Goal: Information Seeking & Learning: Learn about a topic

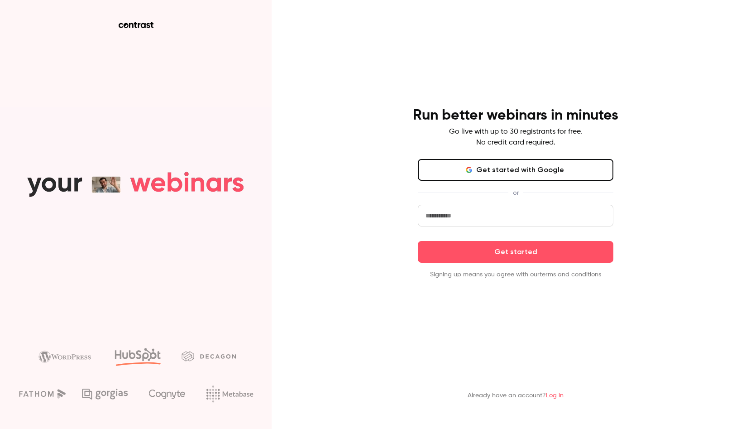
click at [467, 219] on input "email" at bounding box center [516, 216] width 196 height 22
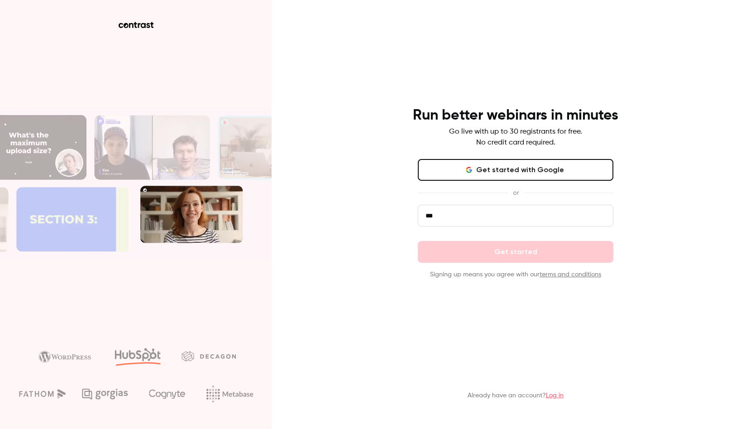
type input "***"
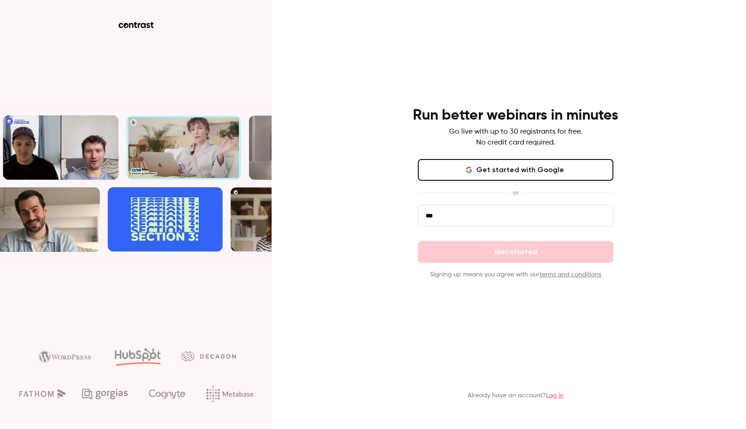
click at [506, 170] on button "Get started with Google" at bounding box center [516, 170] width 196 height 22
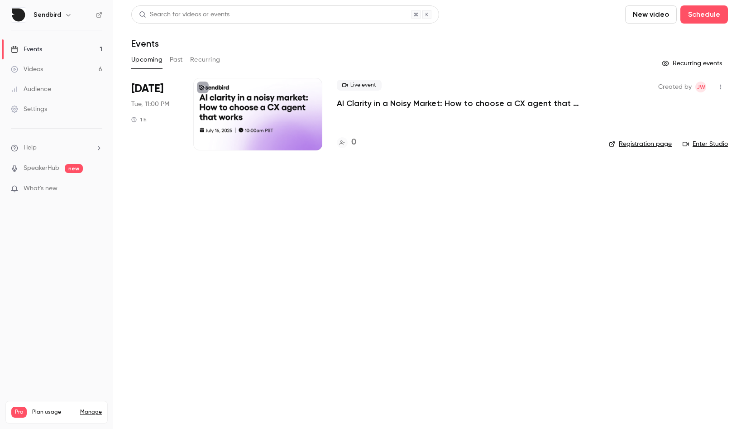
click at [51, 70] on link "Videos 6" at bounding box center [56, 69] width 113 height 20
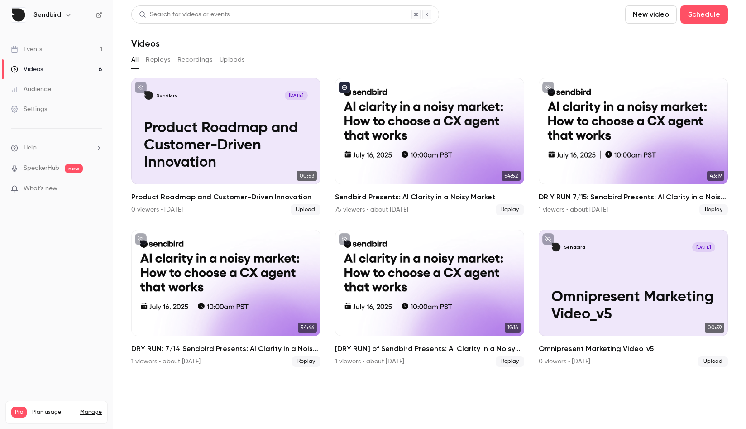
click at [35, 51] on div "Events" at bounding box center [26, 49] width 31 height 9
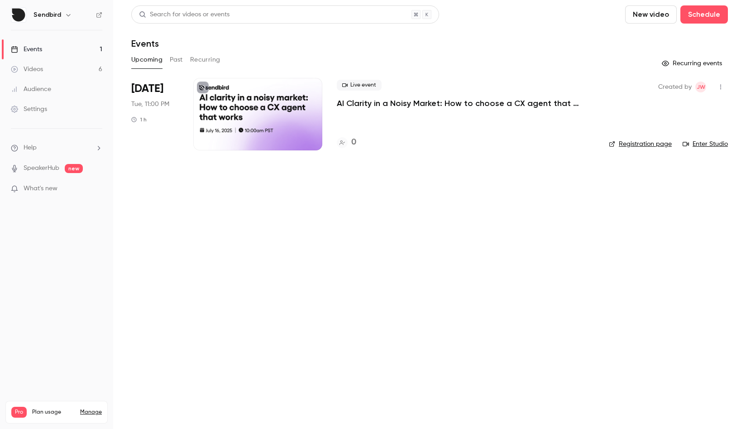
click at [49, 64] on link "Videos 6" at bounding box center [56, 69] width 113 height 20
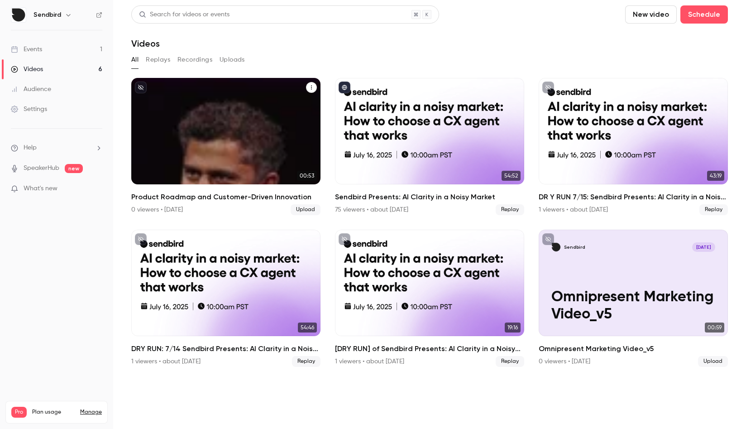
click at [227, 120] on p "Product Roadmap and Customer-Driven Innovation" at bounding box center [226, 146] width 164 height 52
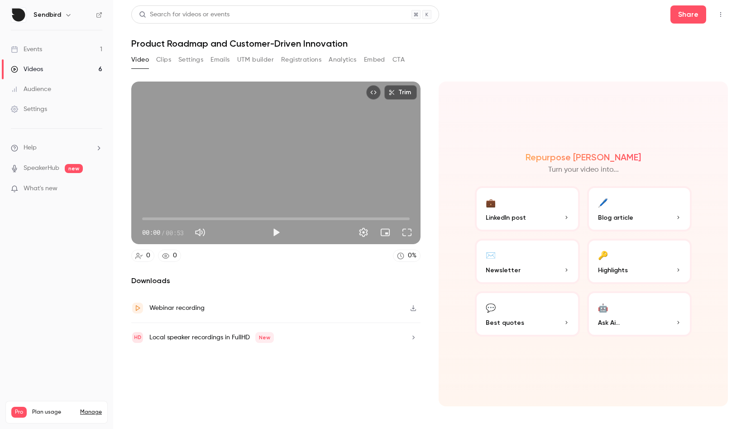
click at [53, 47] on link "Events 1" at bounding box center [56, 49] width 113 height 20
